Goal: Information Seeking & Learning: Learn about a topic

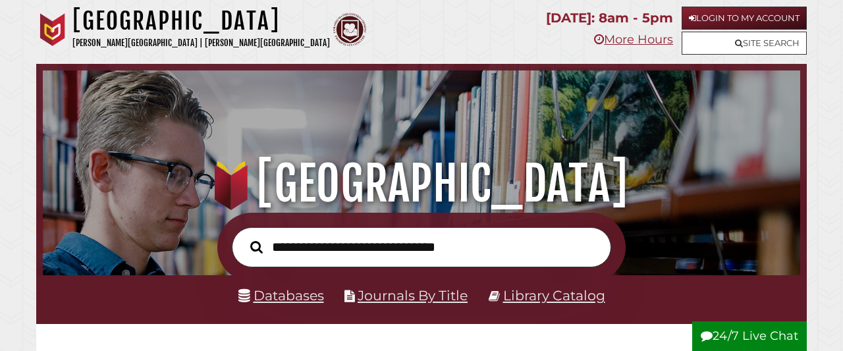
scroll to position [250, 751]
click at [555, 294] on link "Library Catalog" at bounding box center [554, 295] width 102 height 16
click at [298, 291] on link "Databases" at bounding box center [281, 295] width 86 height 16
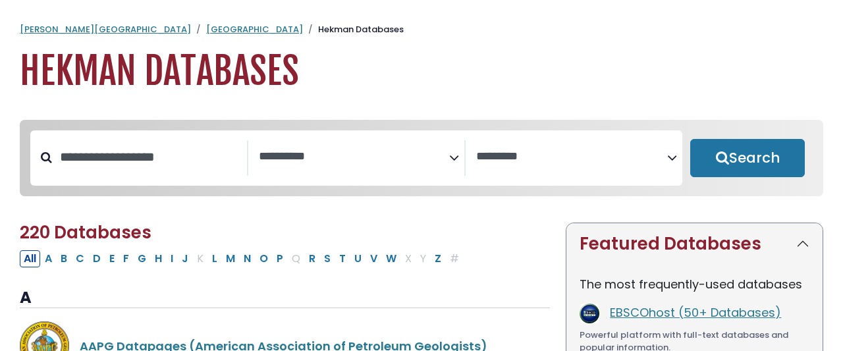
select select "Database Subject Filter"
select select "Database Vendors Filter"
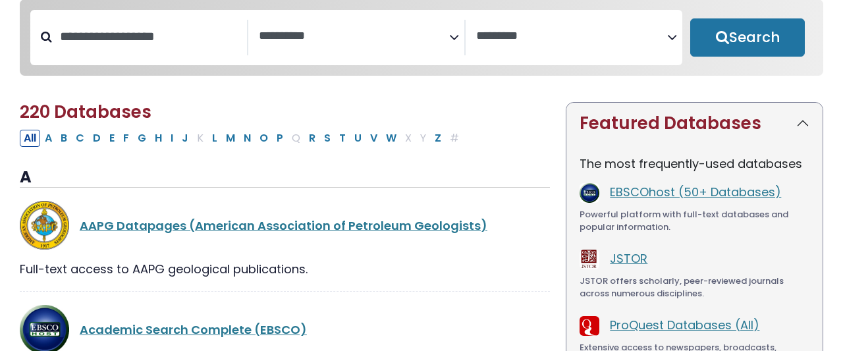
scroll to position [190, 0]
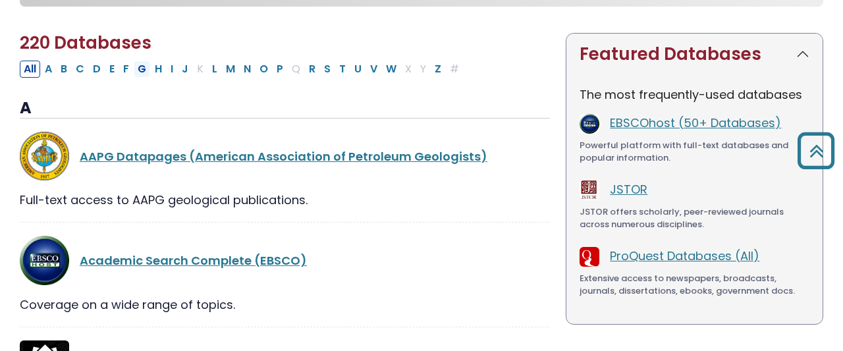
click at [134, 61] on button "G" at bounding box center [142, 69] width 16 height 17
select select "Database Subject Filter"
select select "Database Vendors Filter"
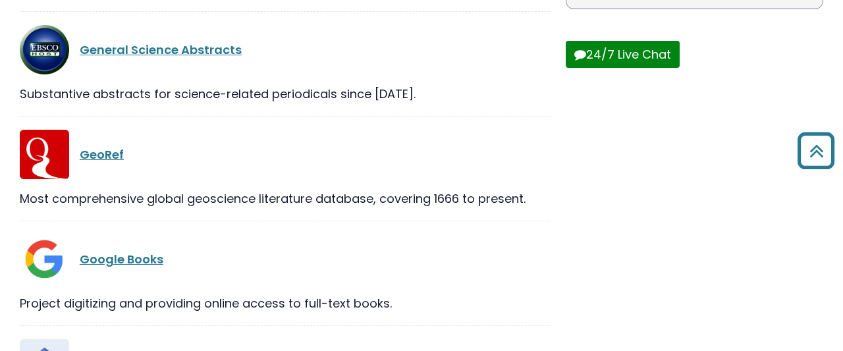
scroll to position [506, 0]
click at [119, 250] on link "Google Books" at bounding box center [122, 258] width 84 height 16
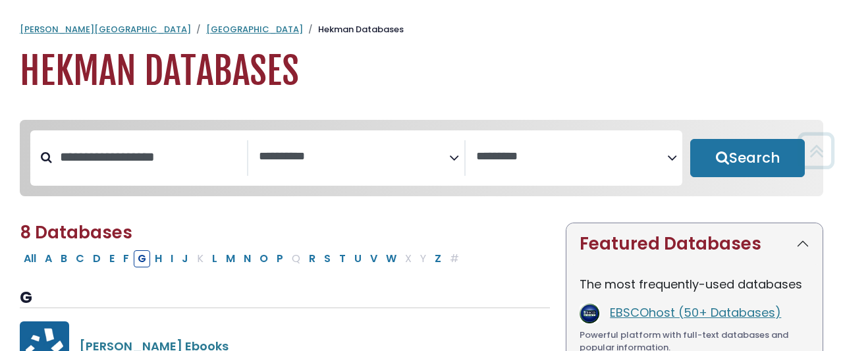
select select "Database Subject Filter"
select select "Database Vendors Filter"
